Goal: Task Accomplishment & Management: Use online tool/utility

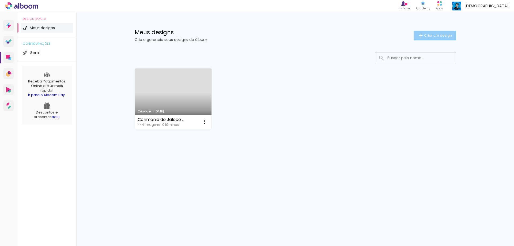
click at [446, 36] on span "Criar um design" at bounding box center [438, 35] width 28 height 3
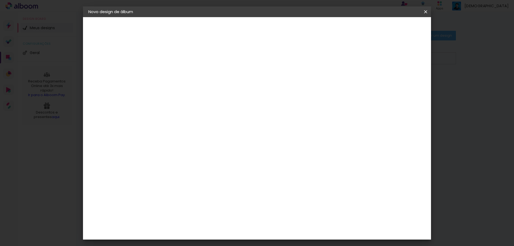
click at [176, 72] on input at bounding box center [176, 72] width 0 height 8
click at [113, 54] on div "2. Especificações" at bounding box center [117, 55] width 59 height 6
click at [191, 63] on div at bounding box center [176, 72] width 31 height 40
click at [176, 69] on input at bounding box center [176, 72] width 0 height 8
click at [176, 74] on input at bounding box center [176, 72] width 0 height 8
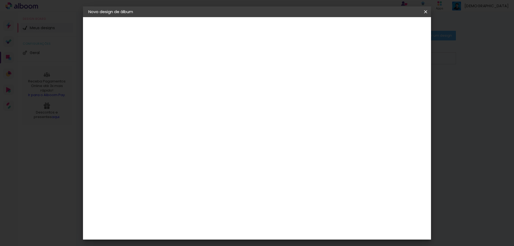
click at [176, 74] on input "[PERSON_NAME] e [PERSON_NAME]" at bounding box center [176, 72] width 0 height 8
type input "Thiago e [PERSON_NAME]"
type paper-input "Thiago e [PERSON_NAME]"
click at [231, 26] on paper-button "Avançar" at bounding box center [217, 28] width 26 height 9
click at [190, 104] on input at bounding box center [189, 101] width 54 height 7
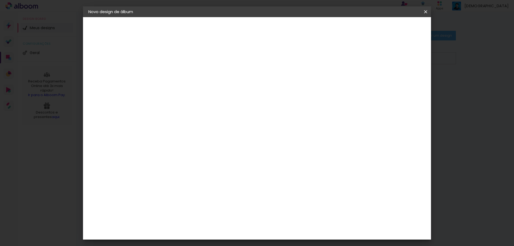
scroll to position [1317, 0]
click at [276, 27] on paper-button "Avançar" at bounding box center [263, 28] width 26 height 9
click at [203, 97] on div at bounding box center [189, 97] width 27 height 1
click at [290, 92] on paper-item "Padrão" at bounding box center [291, 88] width 107 height 11
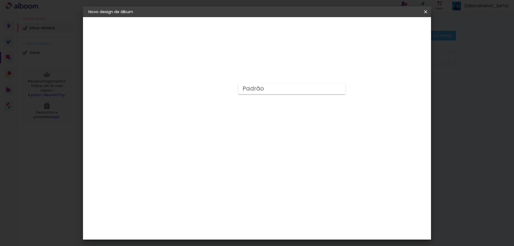
type input "Padrão"
click at [232, 129] on span "25 × 30 cm" at bounding box center [222, 136] width 20 height 14
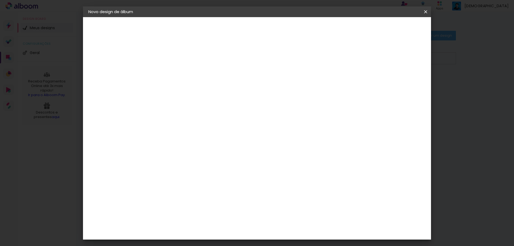
click at [0, 0] on slot "Avançar" at bounding box center [0, 0] width 0 height 0
click at [362, 58] on div at bounding box center [359, 57] width 5 height 5
type paper-checkbox "on"
click at [362, 58] on div at bounding box center [359, 57] width 5 height 5
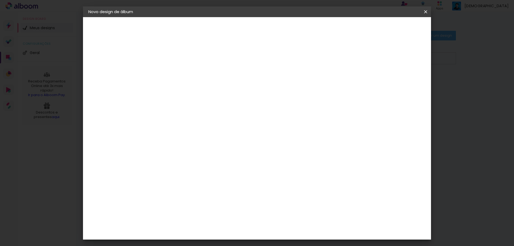
click at [397, 31] on paper-button "Iniciar design" at bounding box center [379, 28] width 35 height 9
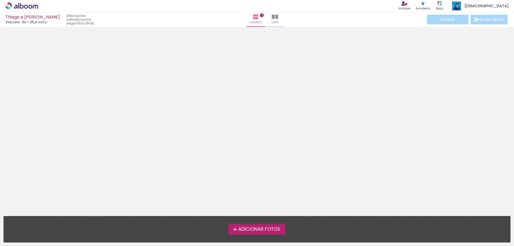
click at [254, 223] on div "Adicionar Fotos Solte suas fotos aqui..." at bounding box center [257, 229] width 506 height 26
click at [256, 227] on span "Adicionar Fotos" at bounding box center [259, 229] width 42 height 5
click at [0, 0] on input "file" at bounding box center [0, 0] width 0 height 0
click at [239, 229] on span "Adicionar Fotos" at bounding box center [259, 229] width 42 height 5
click at [0, 0] on input "file" at bounding box center [0, 0] width 0 height 0
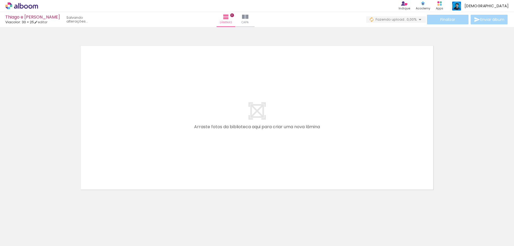
click at [55, 231] on div at bounding box center [53, 228] width 26 height 18
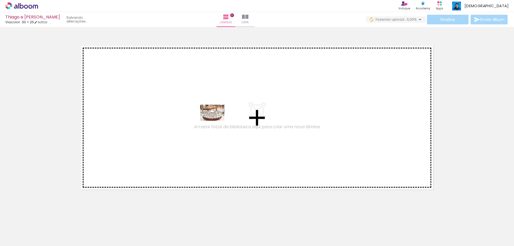
drag, startPoint x: 57, startPoint y: 230, endPoint x: 216, endPoint y: 121, distance: 193.0
click at [216, 121] on quentale-workspace at bounding box center [257, 123] width 514 height 246
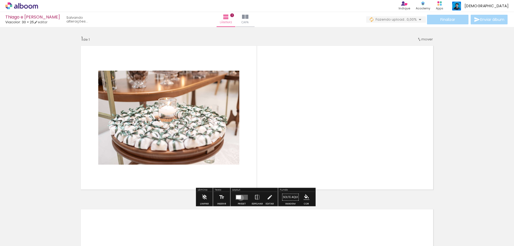
click at [240, 198] on div at bounding box center [238, 197] width 5 height 4
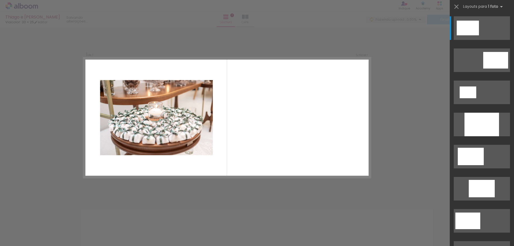
click at [12, 235] on paper-button "Adicionar Fotos" at bounding box center [16, 238] width 26 height 9
click at [0, 0] on input "file" at bounding box center [0, 0] width 0 height 0
click at [44, 234] on iron-horizontal-list at bounding box center [38, 228] width 11 height 33
click at [13, 218] on h1 "Biblioteca" at bounding box center [16, 217] width 26 height 3
click at [83, 138] on quentale-layouter at bounding box center [226, 118] width 287 height 120
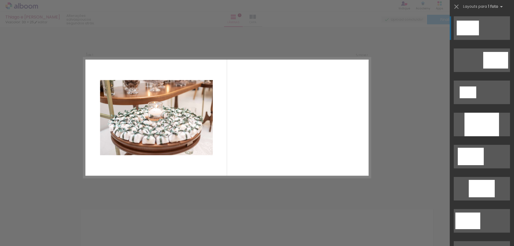
click at [138, 96] on quentale-photo at bounding box center [156, 117] width 113 height 75
click at [143, 126] on quentale-photo at bounding box center [156, 117] width 113 height 75
drag, startPoint x: 138, startPoint y: 127, endPoint x: 91, endPoint y: 184, distance: 74.3
click at [91, 184] on div "Inserir lâmina 1 de 1 Confirmar Cancelar" at bounding box center [257, 197] width 514 height 340
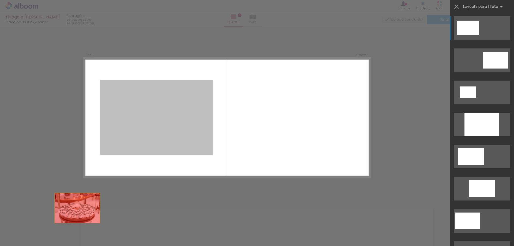
drag, startPoint x: 158, startPoint y: 91, endPoint x: 56, endPoint y: 229, distance: 170.7
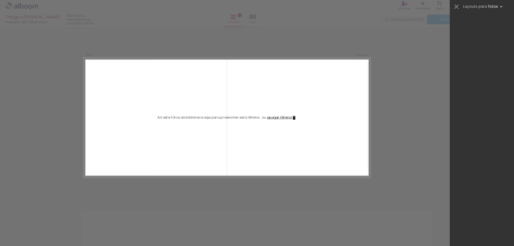
click at [234, 33] on div "Confirmar Cancelar" at bounding box center [257, 197] width 514 height 340
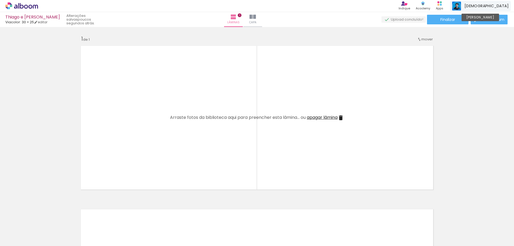
click at [461, 7] on img at bounding box center [456, 6] width 9 height 9
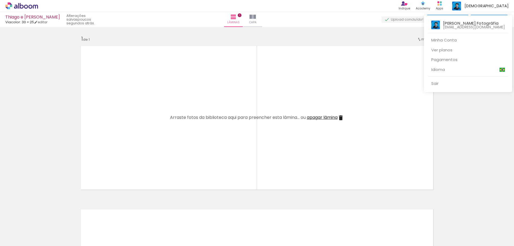
click at [466, 5] on div at bounding box center [257, 123] width 514 height 246
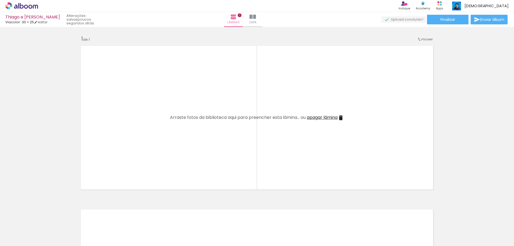
click at [442, 5] on icon at bounding box center [439, 3] width 4 height 4
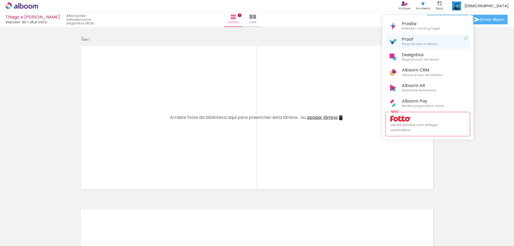
click at [433, 41] on span "Proof" at bounding box center [420, 39] width 36 height 5
